Goal: Task Accomplishment & Management: Manage account settings

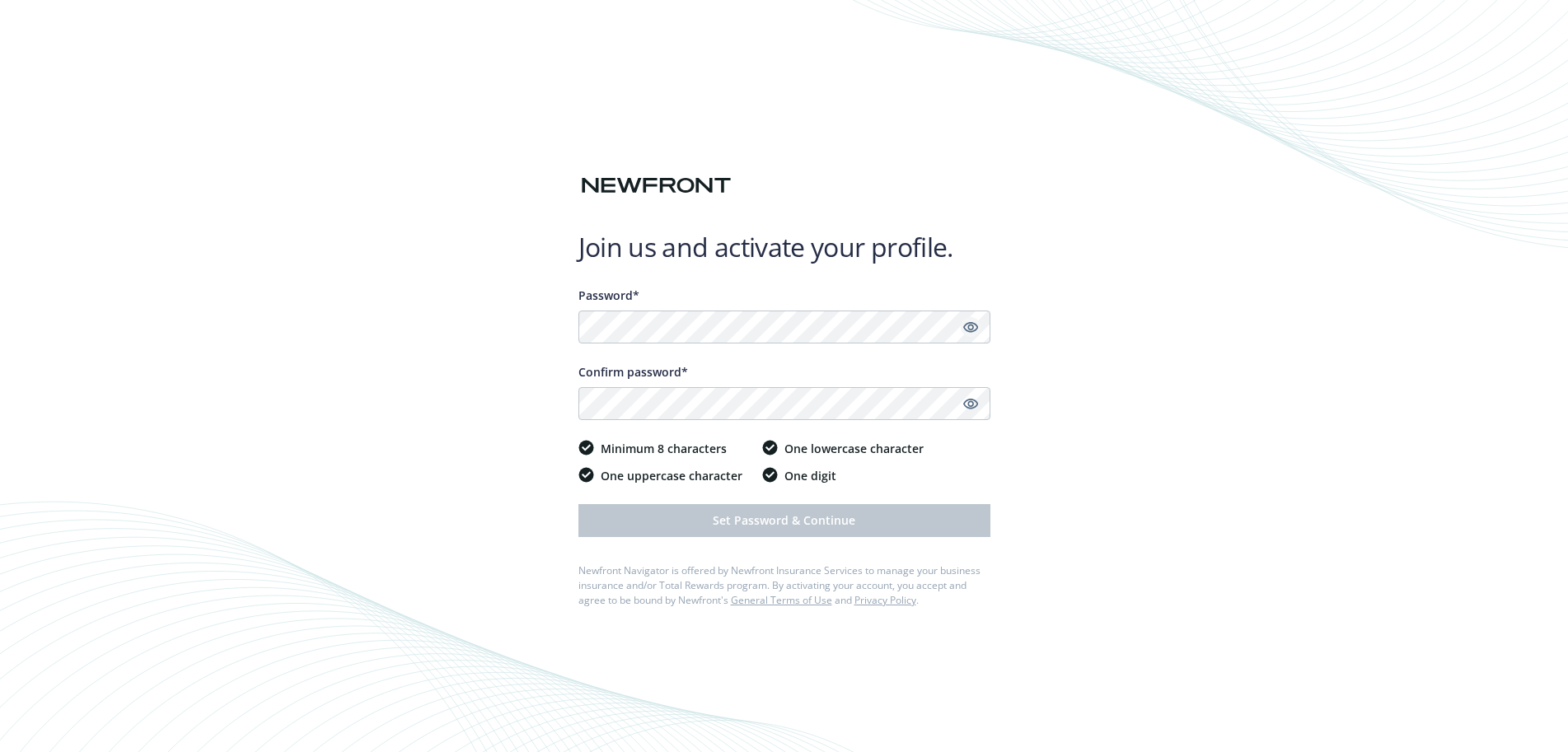
click at [970, 326] on icon "Show password" at bounding box center [971, 327] width 15 height 15
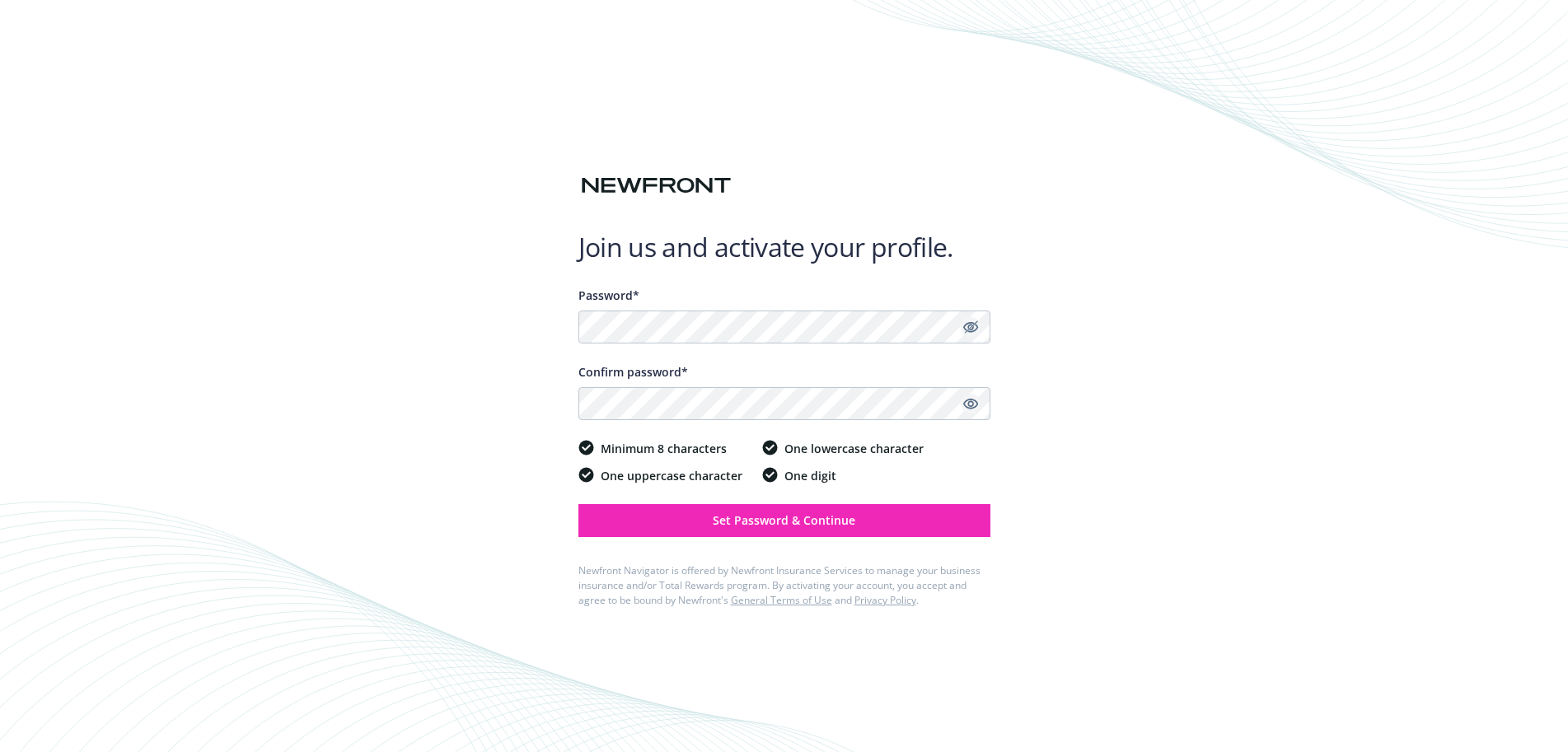
click at [978, 400] on link "Show password" at bounding box center [970, 403] width 20 height 19
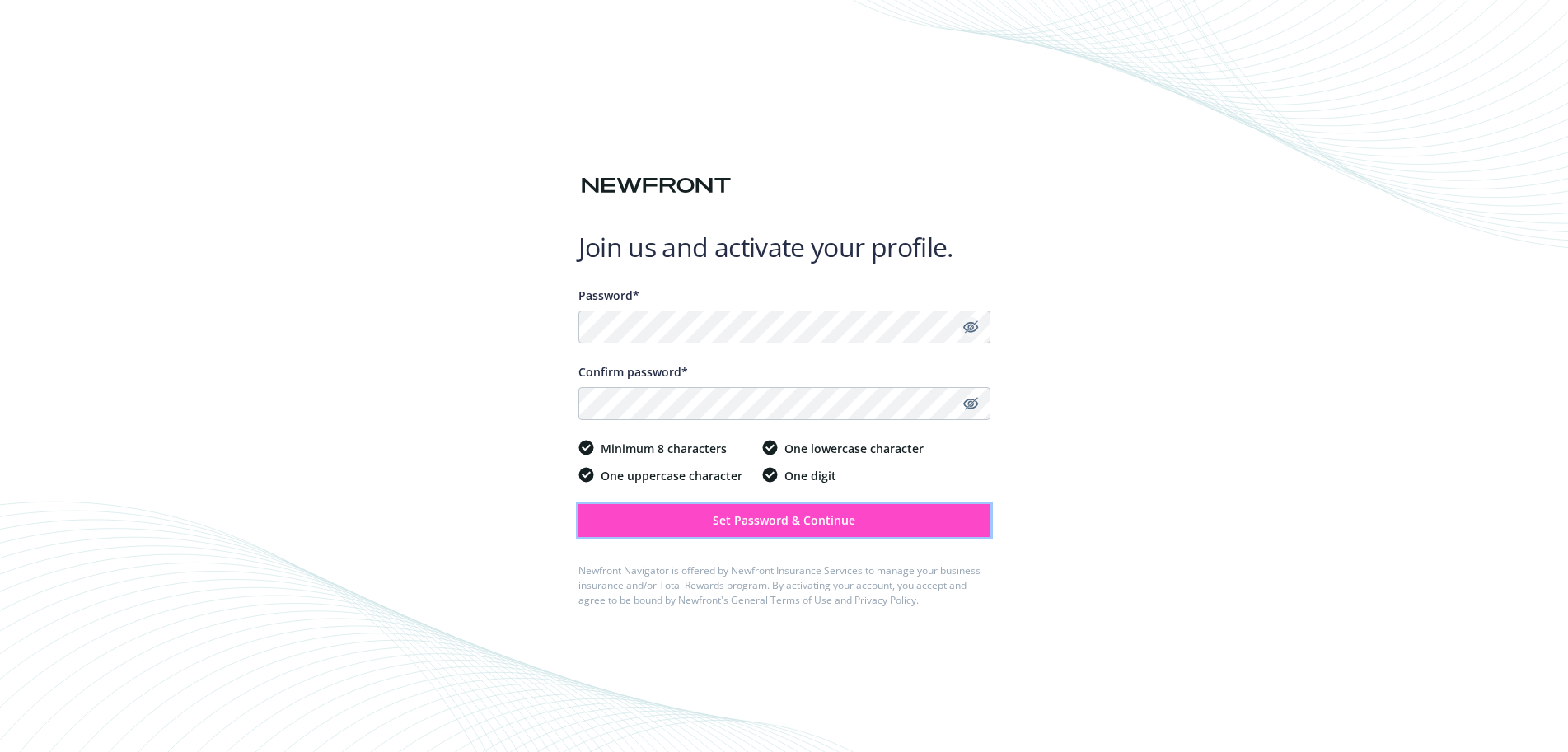
click at [897, 513] on button "Set Password & Continue" at bounding box center [784, 520] width 412 height 32
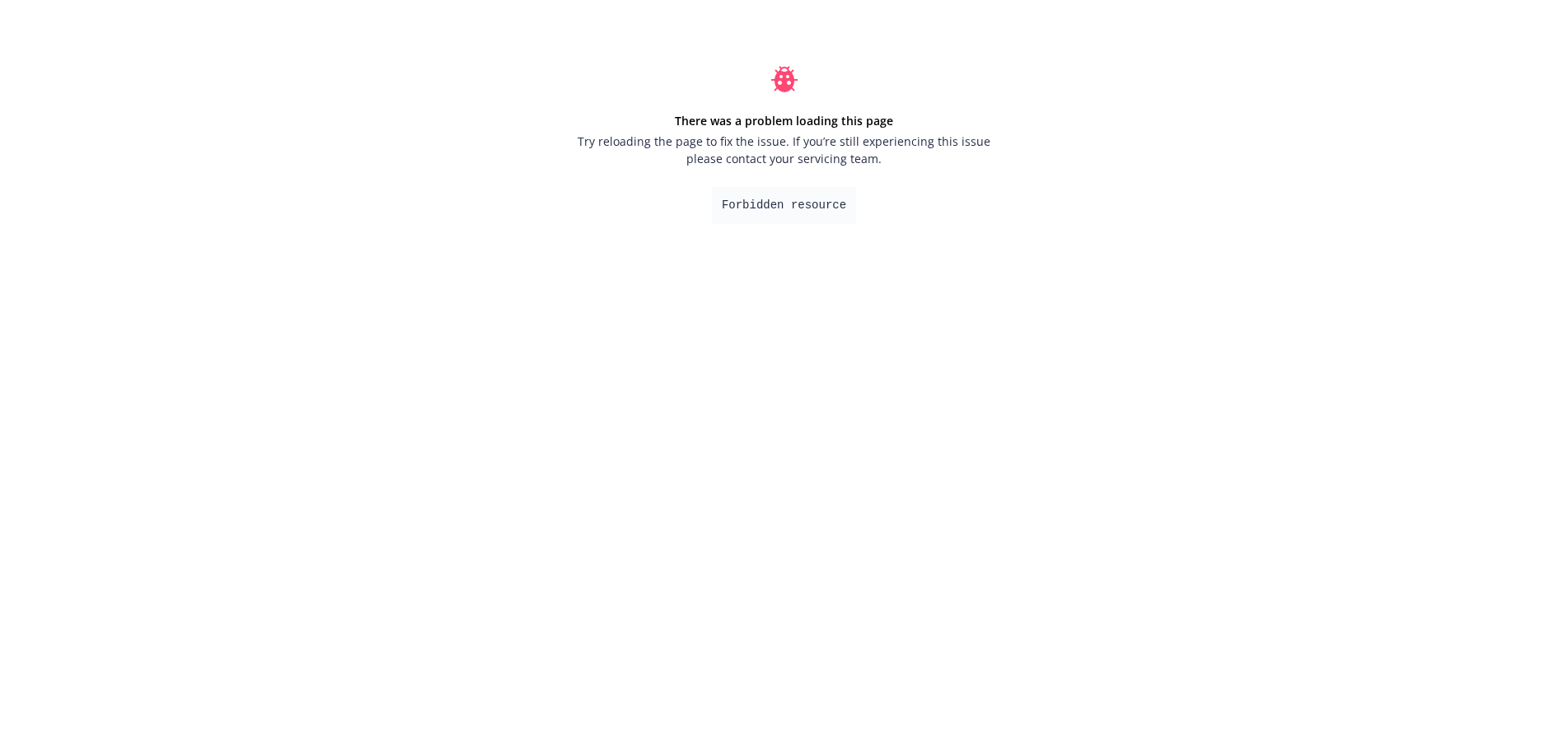
drag, startPoint x: 797, startPoint y: 232, endPoint x: 804, endPoint y: 221, distance: 13.0
click at [798, 232] on div "There was a problem loading this page Try reloading the page to fix the issue. …" at bounding box center [784, 145] width 453 height 290
click at [807, 213] on pre "Forbidden resource" at bounding box center [783, 205] width 144 height 37
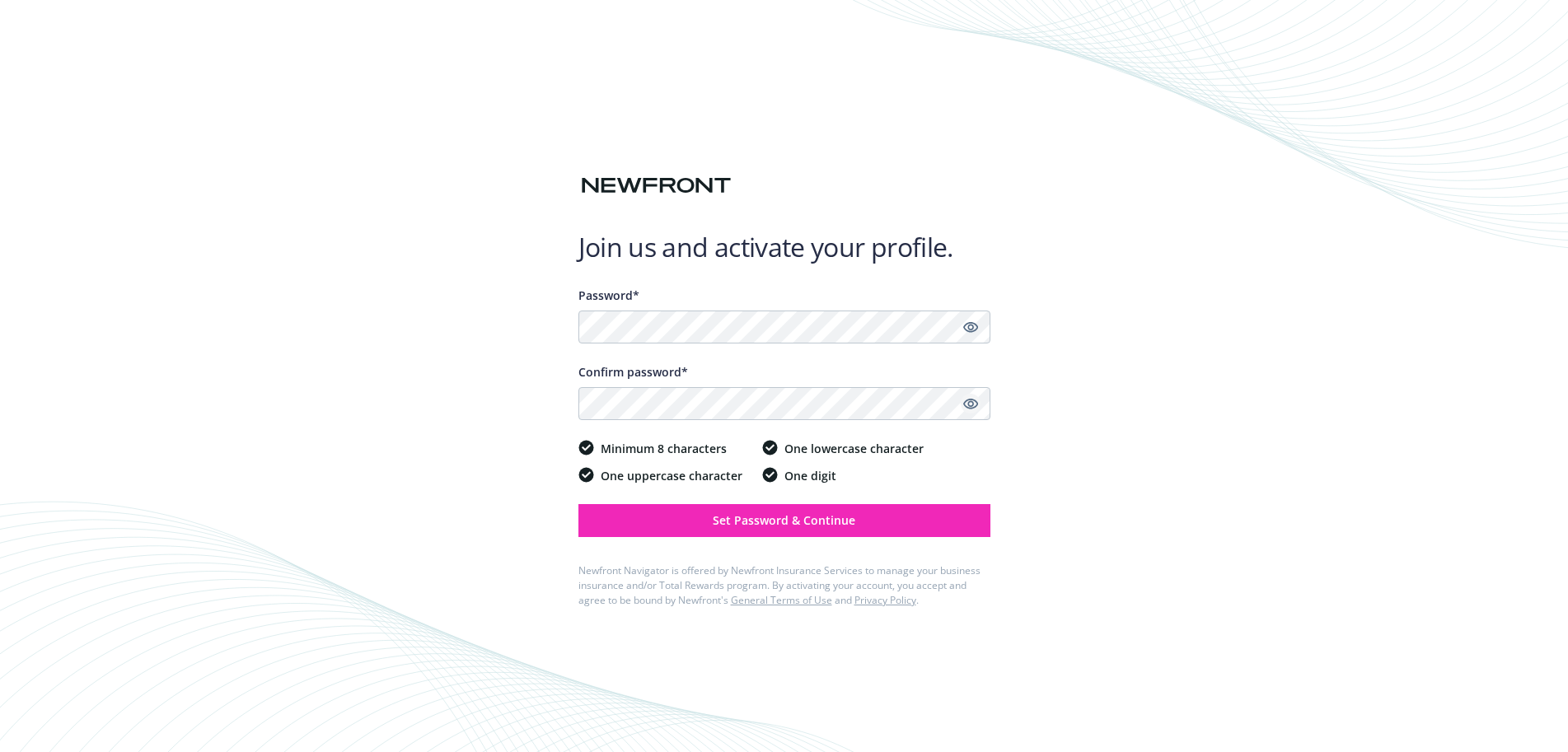
click at [967, 408] on icon "Show password" at bounding box center [971, 404] width 15 height 15
click at [973, 323] on icon "Show password" at bounding box center [970, 328] width 15 height 11
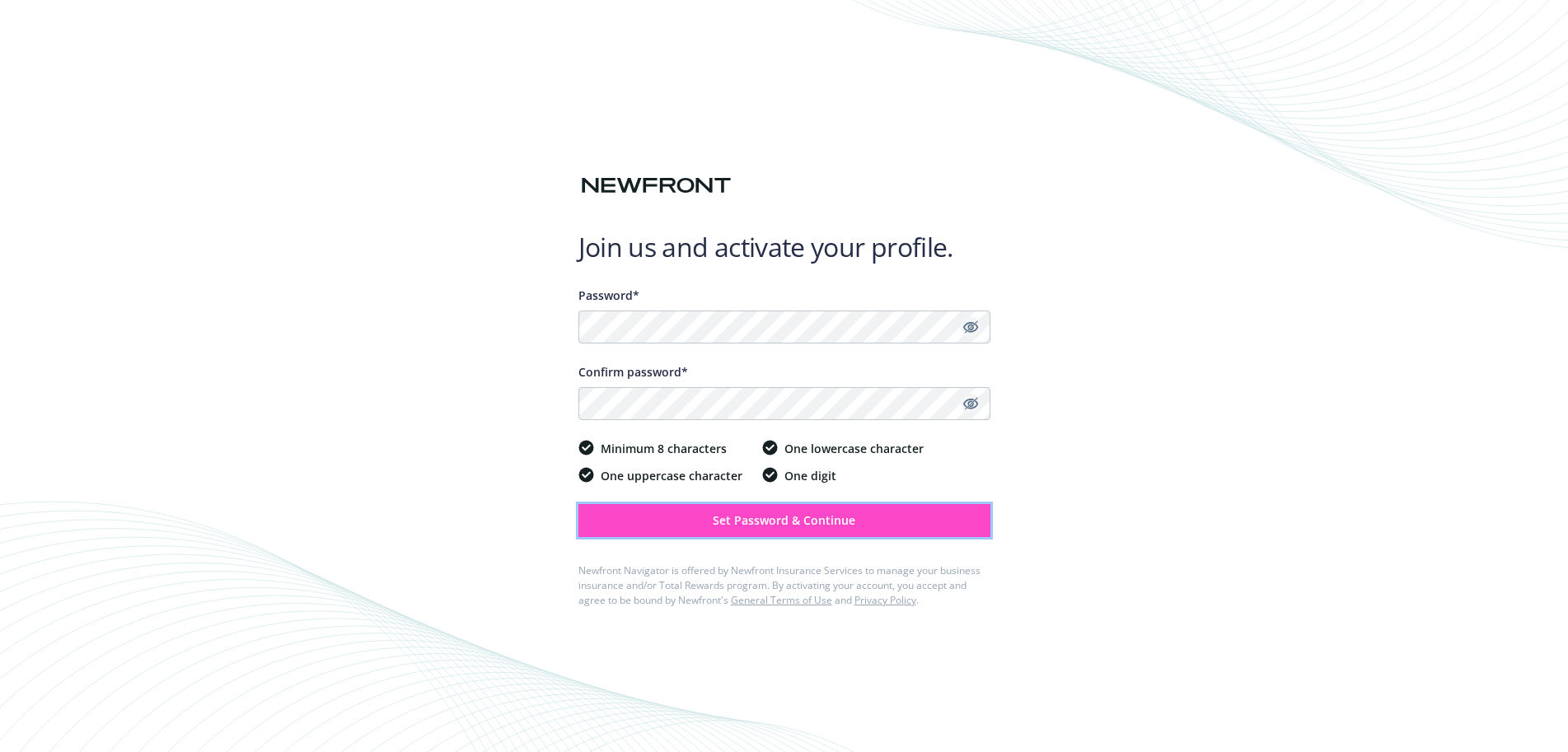
click at [799, 527] on span "Set Password & Continue" at bounding box center [783, 520] width 142 height 16
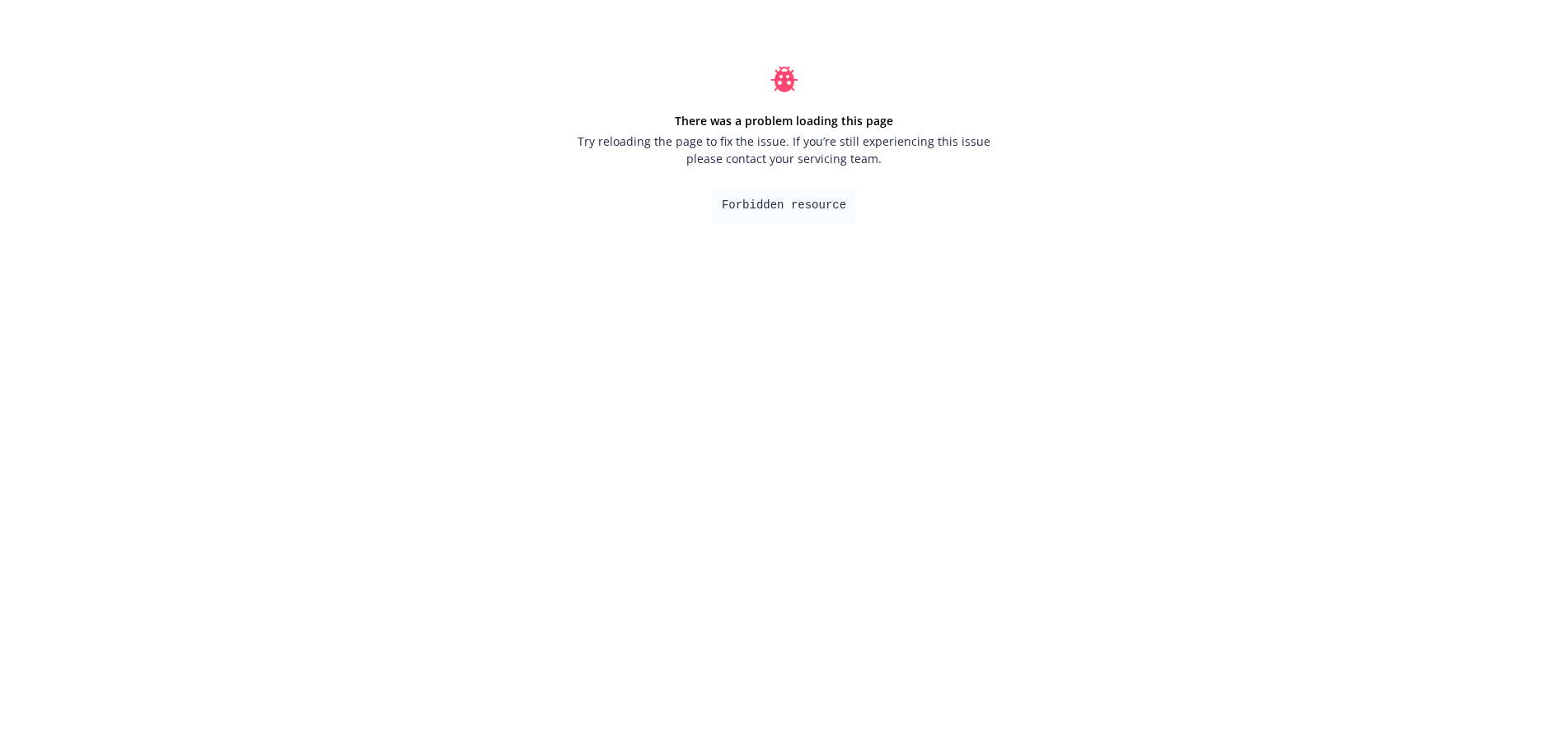
click at [780, 201] on pre "Forbidden resource" at bounding box center [783, 205] width 144 height 37
drag, startPoint x: 802, startPoint y: 205, endPoint x: 843, endPoint y: 201, distance: 41.2
click at [803, 205] on pre "Forbidden resource" at bounding box center [783, 205] width 144 height 37
drag, startPoint x: 843, startPoint y: 201, endPoint x: 696, endPoint y: 206, distance: 147.1
click at [839, 201] on pre "Forbidden resource" at bounding box center [783, 205] width 144 height 37
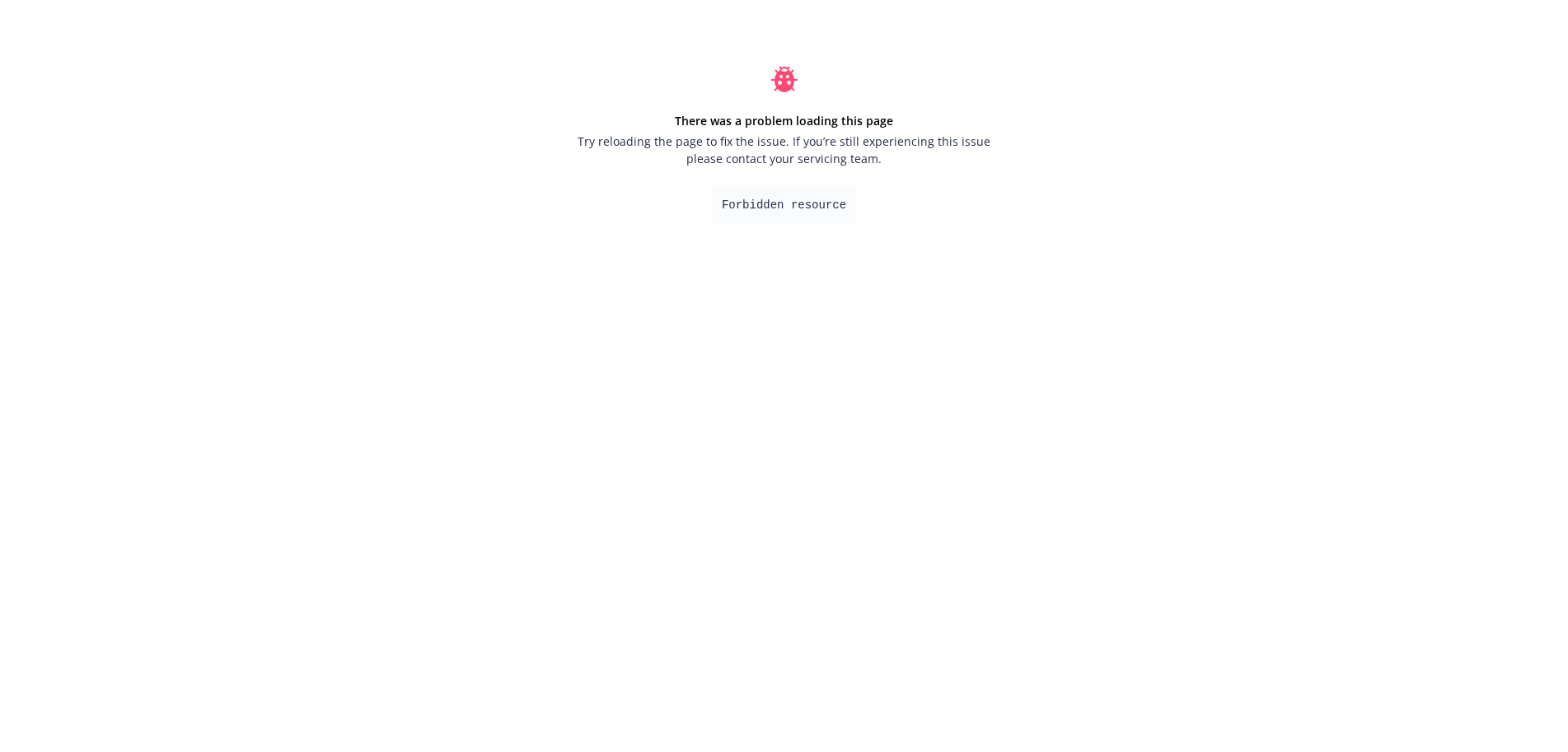
click at [696, 206] on div "There was a problem loading this page Try reloading the page to fix the issue. …" at bounding box center [784, 145] width 420 height 158
click at [700, 198] on div "There was a problem loading this page Try reloading the page to fix the issue. …" at bounding box center [784, 145] width 420 height 158
